Goal: Task Accomplishment & Management: Manage account settings

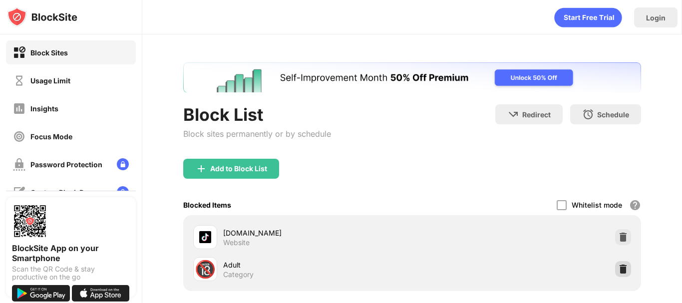
click at [618, 271] on img at bounding box center [623, 269] width 10 height 10
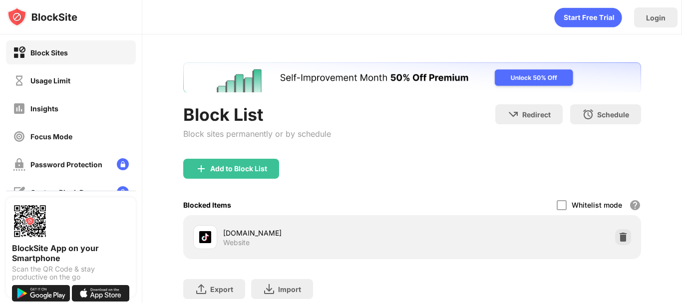
scroll to position [69, 0]
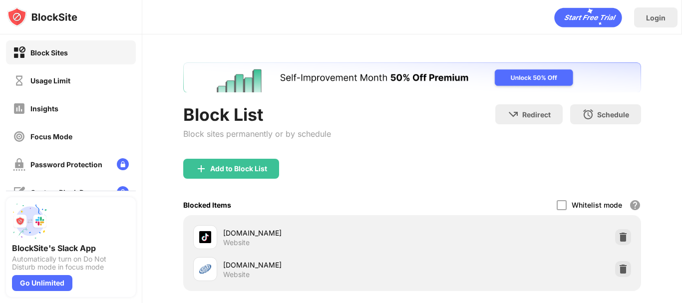
click at [217, 170] on div "Add to Block List" at bounding box center [238, 169] width 57 height 8
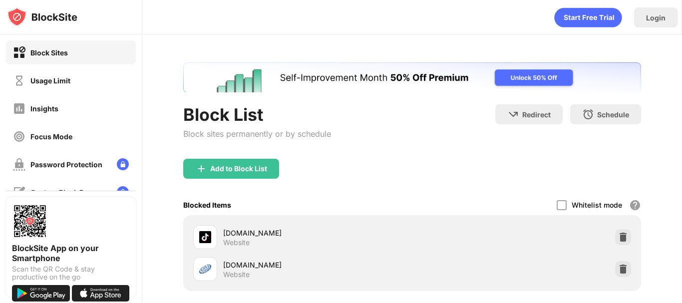
scroll to position [101, 0]
